Goal: Task Accomplishment & Management: Use online tool/utility

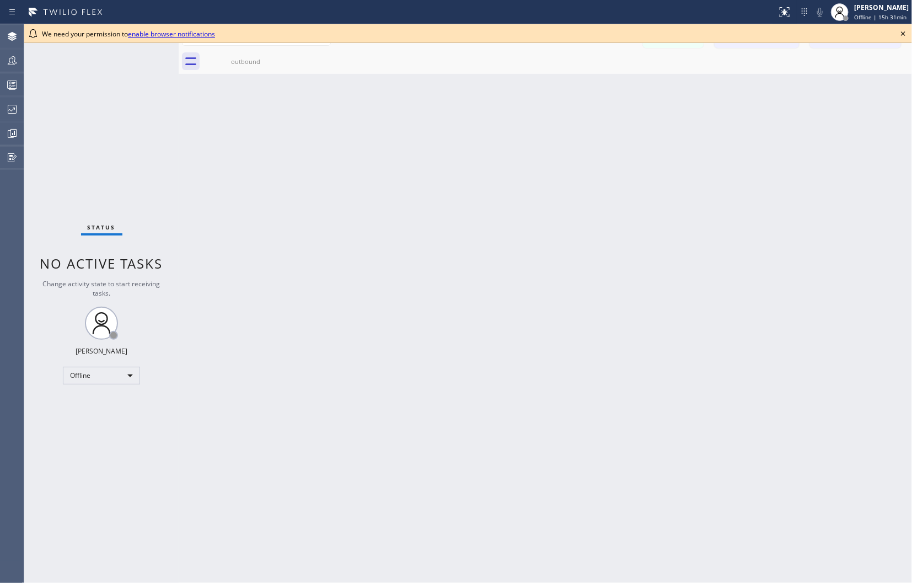
click at [907, 36] on icon at bounding box center [903, 33] width 13 height 13
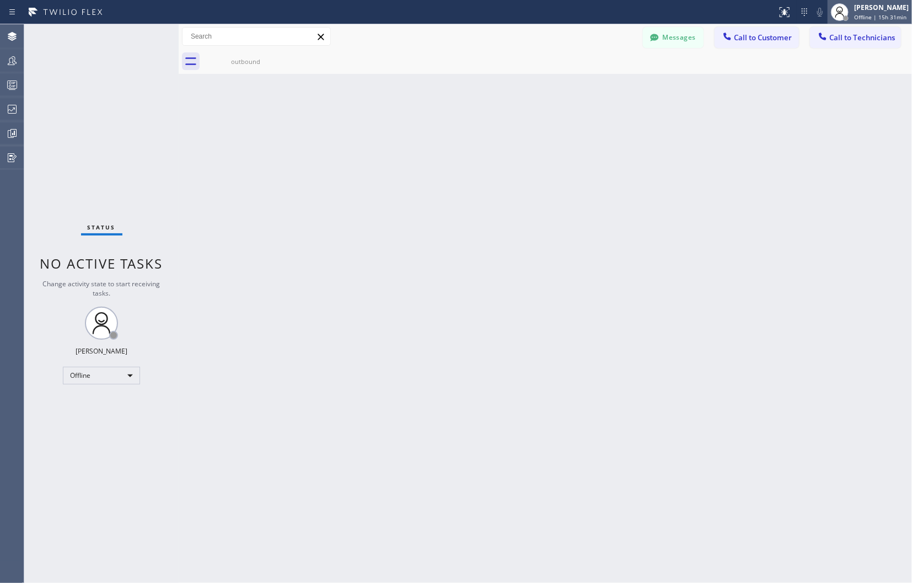
click at [872, 14] on span "Offline | 15h 31min" at bounding box center [880, 17] width 52 height 8
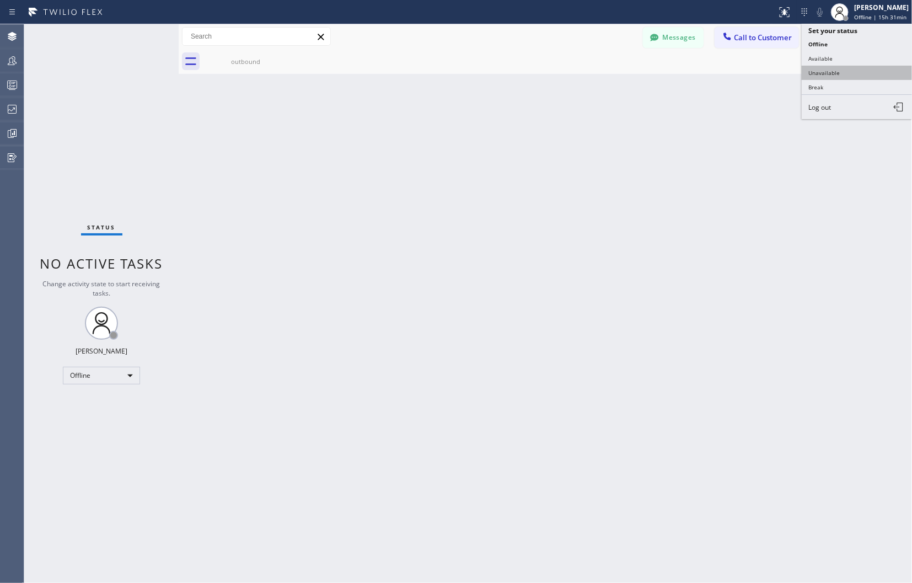
click at [825, 72] on button "Unavailable" at bounding box center [857, 73] width 110 height 14
click at [857, 35] on span "Call to Technicians" at bounding box center [862, 38] width 66 height 10
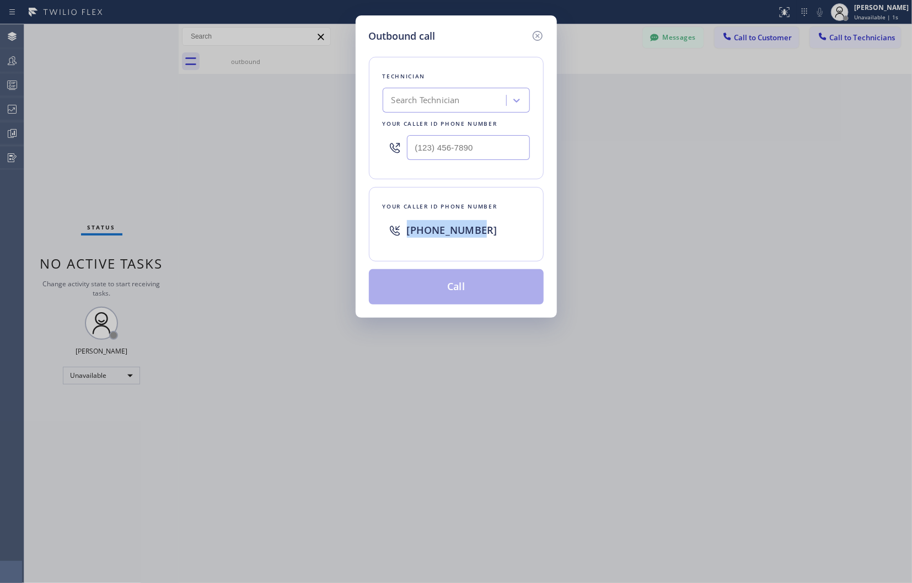
drag, startPoint x: 503, startPoint y: 234, endPoint x: 408, endPoint y: 229, distance: 95.0
click at [408, 229] on div "[PHONE_NUMBER]" at bounding box center [468, 230] width 123 height 20
copy span "[PHONE_NUMBER]"
click at [688, 205] on div "Outbound call Technician Search Technician Your caller id phone number Your cal…" at bounding box center [456, 291] width 912 height 583
click at [538, 31] on icon at bounding box center [537, 35] width 13 height 13
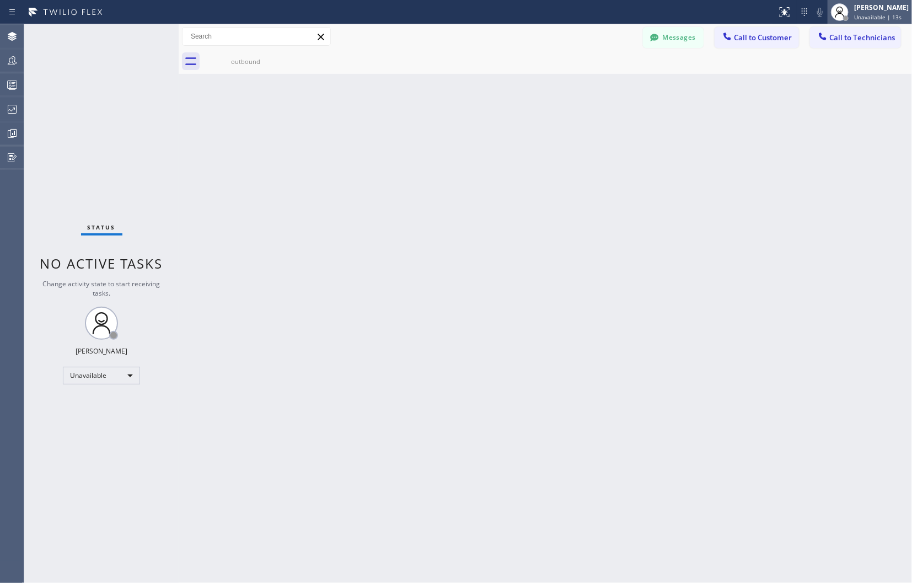
click at [864, 13] on span "Unavailable | 13s" at bounding box center [877, 17] width 47 height 8
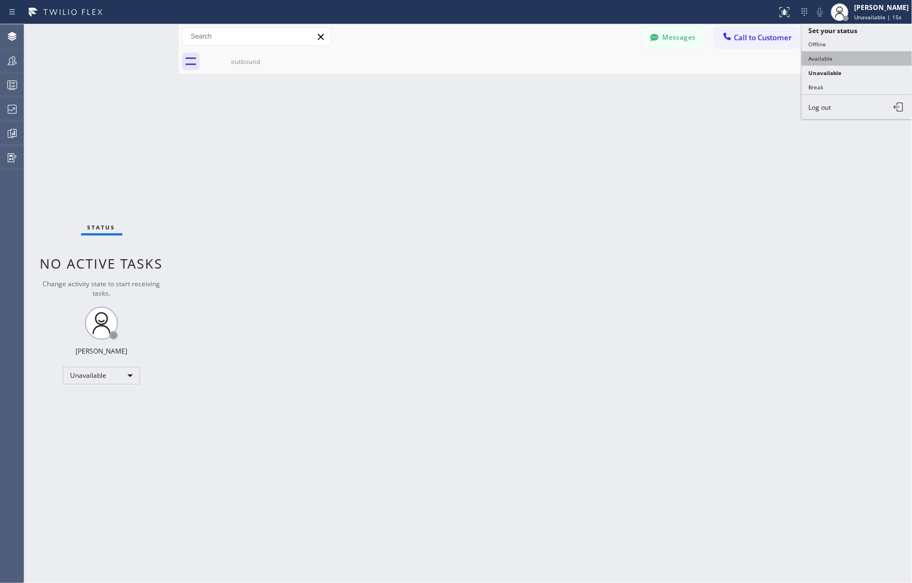
click at [818, 59] on button "Available" at bounding box center [857, 58] width 110 height 14
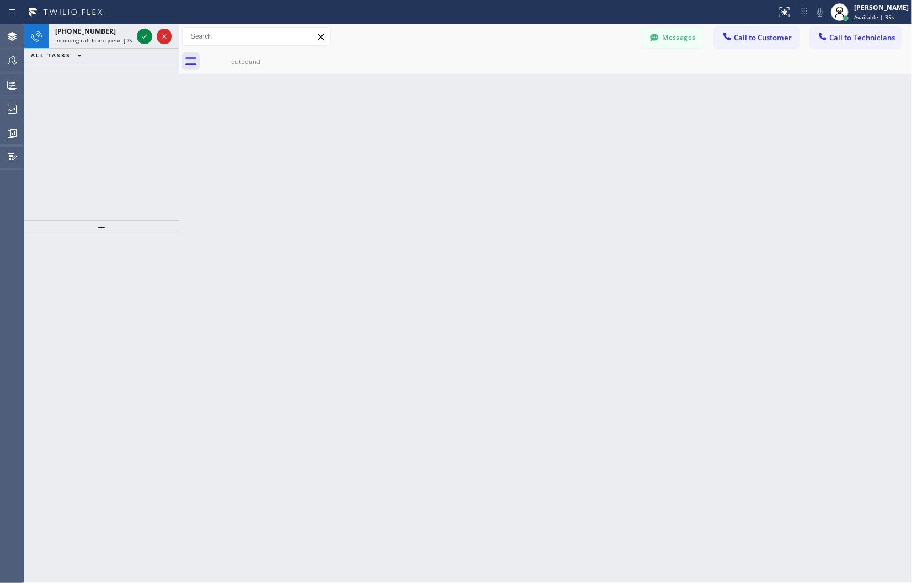
drag, startPoint x: 775, startPoint y: 105, endPoint x: 514, endPoint y: 100, distance: 260.9
click at [775, 105] on div "Back to Dashboard Change Sender ID Customers Technicians Select a contact Outbo…" at bounding box center [545, 303] width 733 height 559
click at [138, 35] on icon at bounding box center [144, 36] width 13 height 13
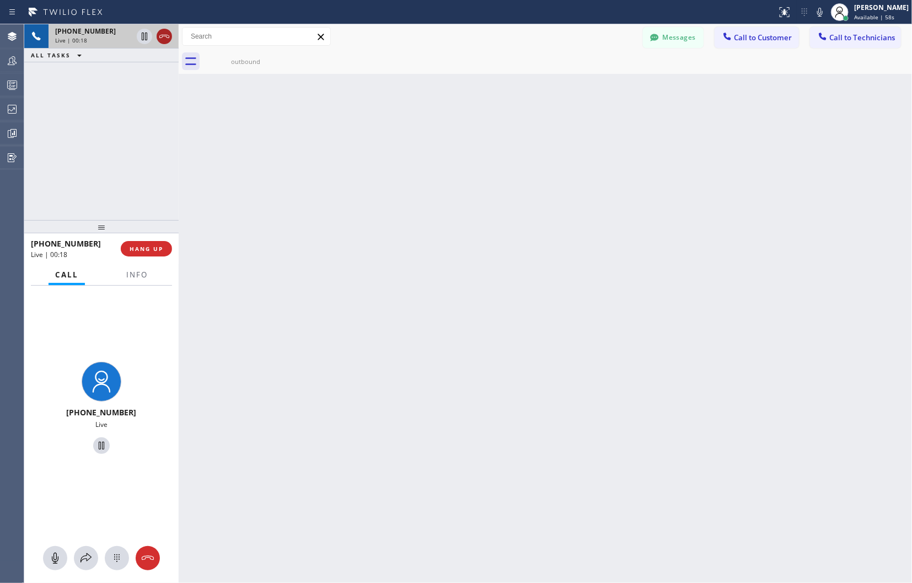
click at [164, 39] on icon at bounding box center [164, 36] width 13 height 13
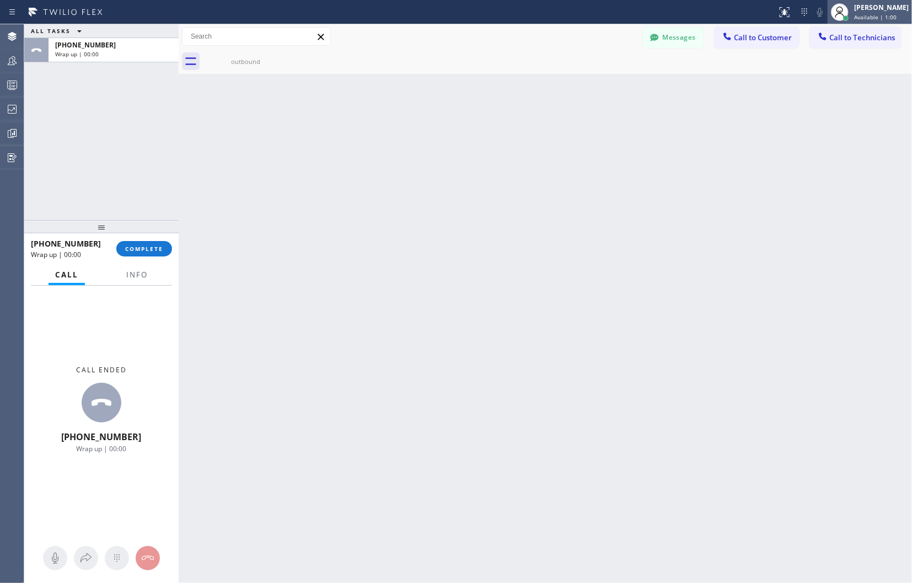
click at [864, 17] on span "Available | 1:00" at bounding box center [875, 17] width 42 height 8
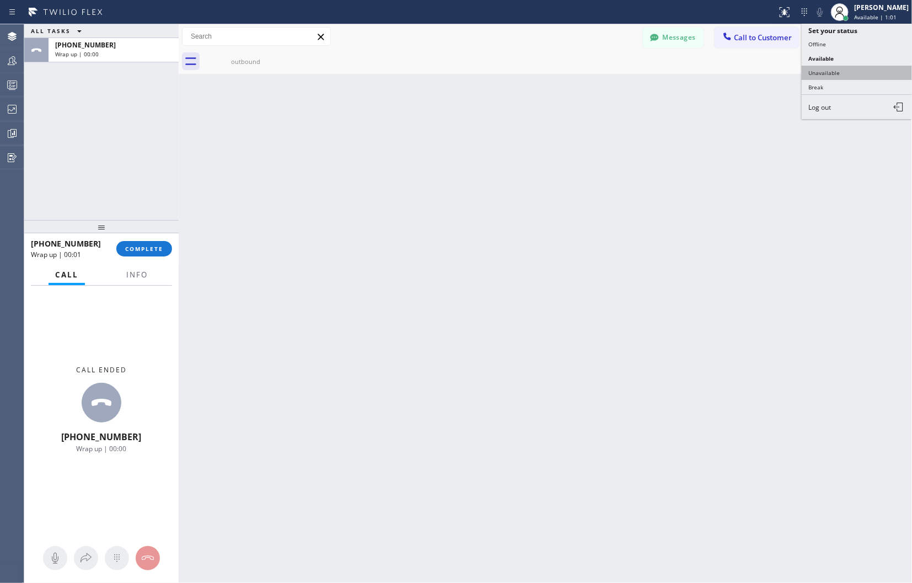
click at [832, 73] on button "Unavailable" at bounding box center [857, 73] width 110 height 14
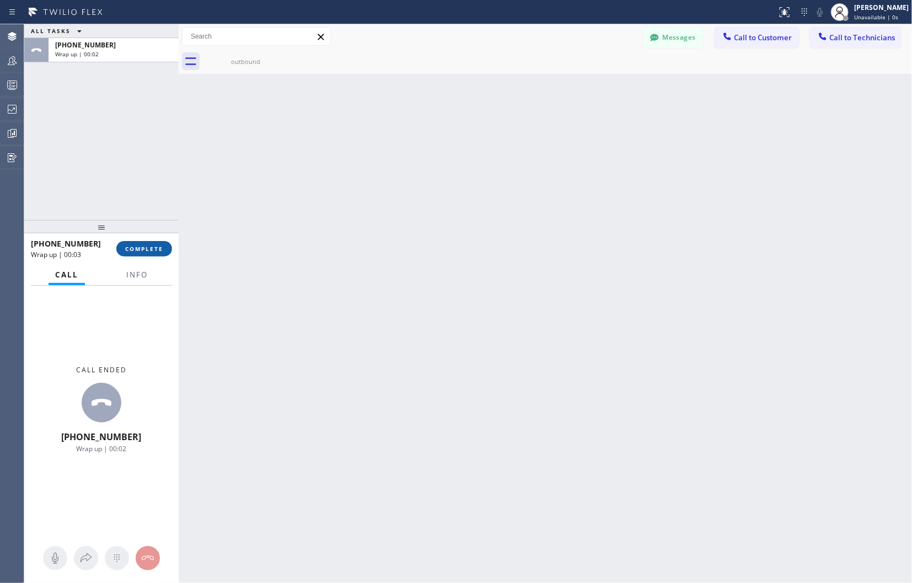
click at [153, 255] on button "COMPLETE" at bounding box center [144, 248] width 56 height 15
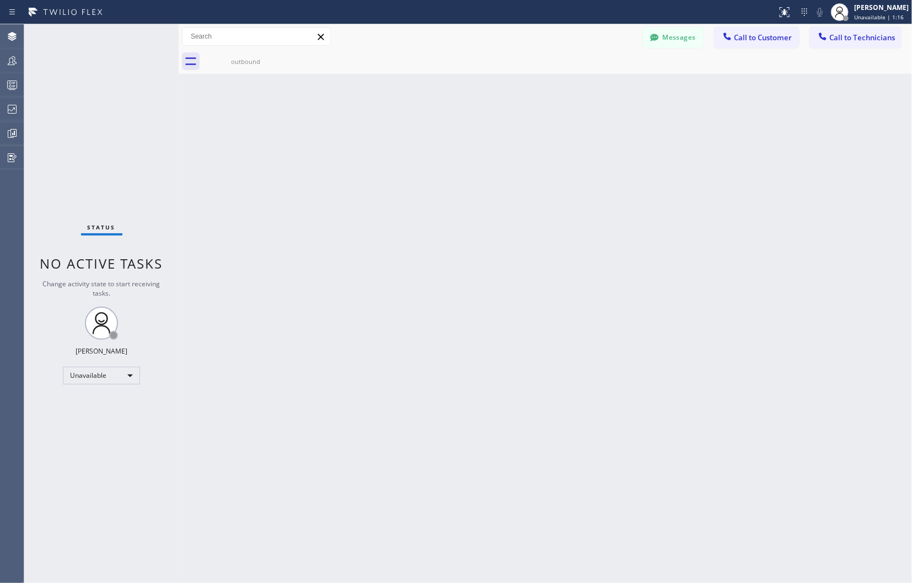
drag, startPoint x: 815, startPoint y: 184, endPoint x: 819, endPoint y: 179, distance: 6.7
click at [815, 184] on div "Back to Dashboard Change Sender ID Customers Technicians Select a contact Outbo…" at bounding box center [545, 303] width 733 height 559
click at [785, 354] on div "Back to Dashboard Change Sender ID Customers Technicians Select a contact Outbo…" at bounding box center [545, 303] width 733 height 559
click at [774, 156] on div "Back to Dashboard Change Sender ID Customers Technicians Select a contact Outbo…" at bounding box center [545, 303] width 733 height 559
